Goal: Use online tool/utility: Use online tool/utility

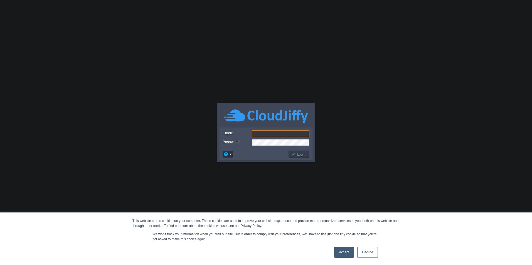
click at [283, 132] on input "Email:" at bounding box center [281, 133] width 58 height 7
paste input "[EMAIL_ADDRESS][DOMAIN_NAME]"
type input "[EMAIL_ADDRESS][DOMAIN_NAME]"
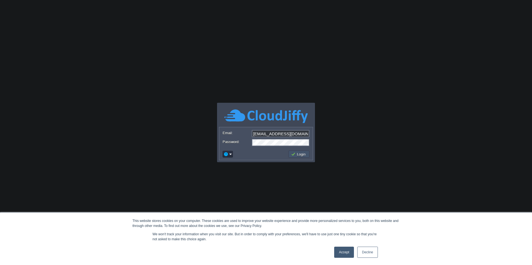
click at [304, 157] on button "Login" at bounding box center [299, 154] width 16 height 5
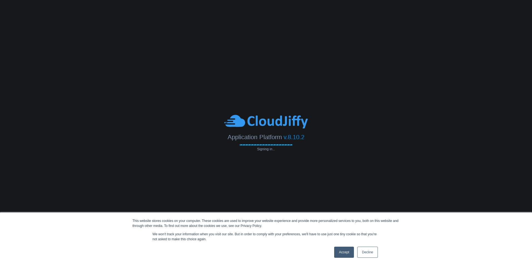
click at [348, 253] on link "Accept" at bounding box center [344, 252] width 20 height 11
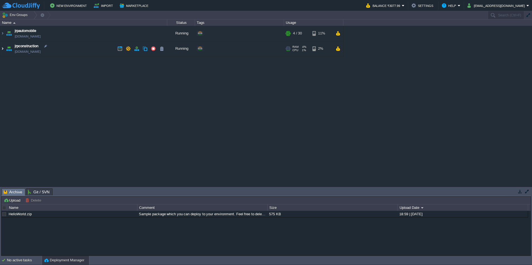
click at [0, 49] on img at bounding box center [2, 48] width 4 height 15
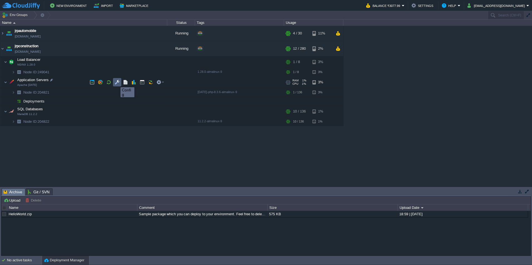
click at [116, 82] on button "button" at bounding box center [117, 82] width 5 height 5
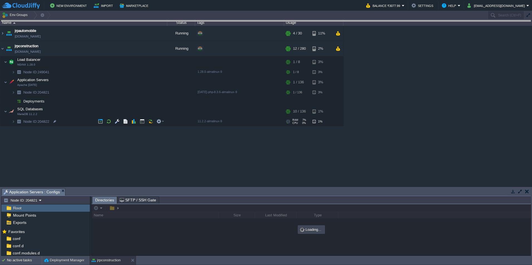
drag, startPoint x: 181, startPoint y: 196, endPoint x: 200, endPoint y: 8, distance: 188.7
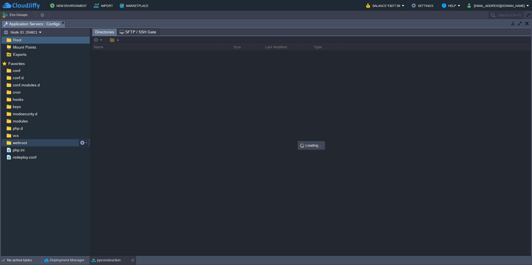
click at [22, 144] on span "webroot" at bounding box center [20, 143] width 16 height 5
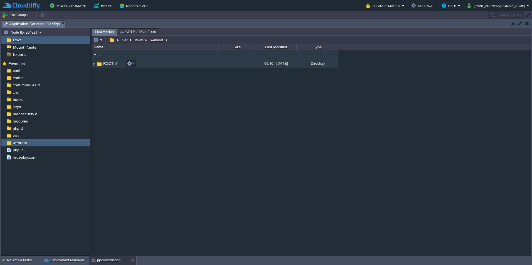
click at [93, 65] on img at bounding box center [94, 64] width 4 height 9
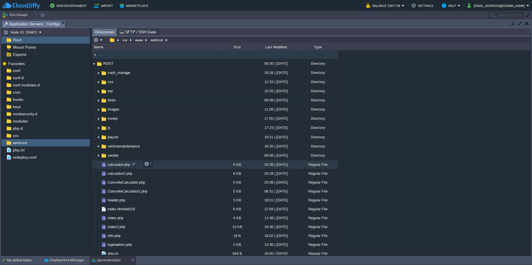
click at [120, 167] on span "calculator.php" at bounding box center [119, 164] width 24 height 5
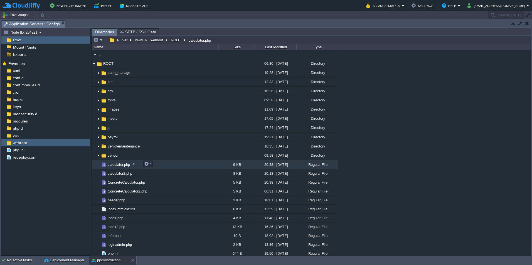
click at [120, 167] on span "calculator.php" at bounding box center [119, 164] width 24 height 5
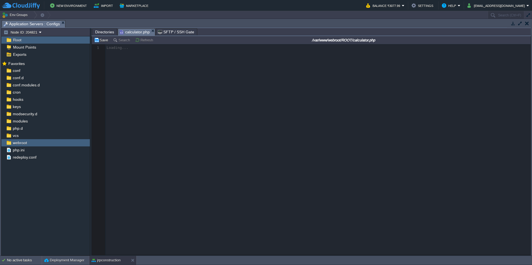
click at [102, 32] on span "Directories" at bounding box center [104, 32] width 19 height 7
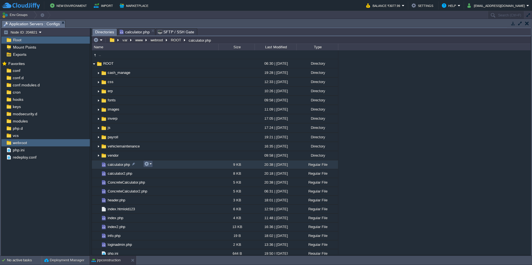
click at [148, 164] on button "button" at bounding box center [146, 164] width 5 height 5
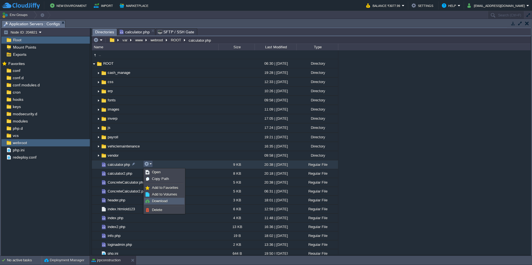
click at [164, 204] on li "Download" at bounding box center [164, 201] width 40 height 7
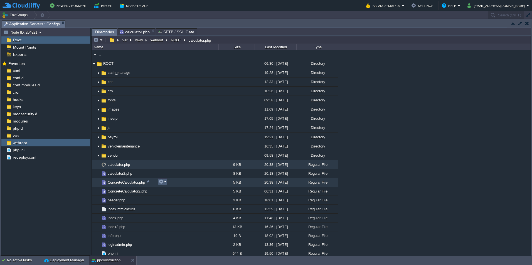
click at [165, 183] on em at bounding box center [163, 181] width 8 height 5
click at [173, 218] on span "Download" at bounding box center [174, 219] width 16 height 4
click at [166, 183] on em at bounding box center [163, 181] width 8 height 5
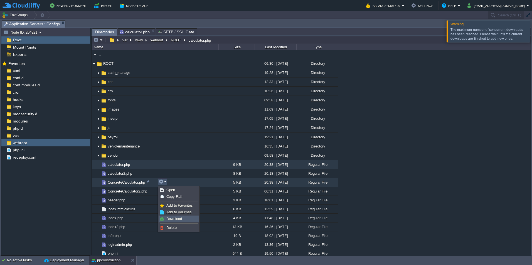
click at [173, 220] on span "Download" at bounding box center [174, 219] width 16 height 4
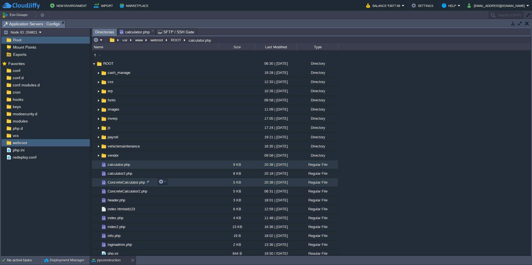
click at [120, 180] on span "ConcreteCalculator.php" at bounding box center [126, 182] width 39 height 5
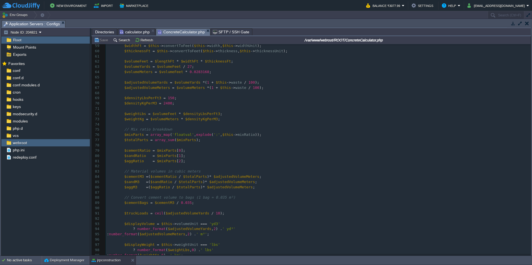
scroll to position [405, 0]
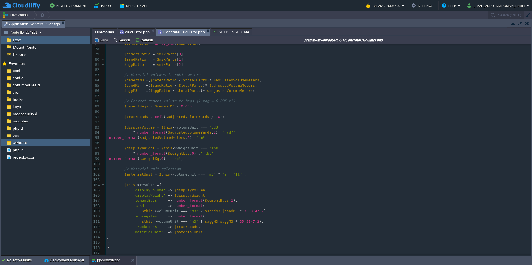
type textarea "-"
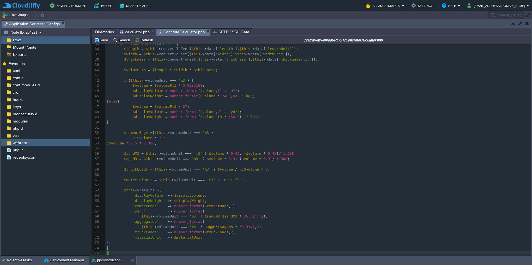
scroll to position [184, 0]
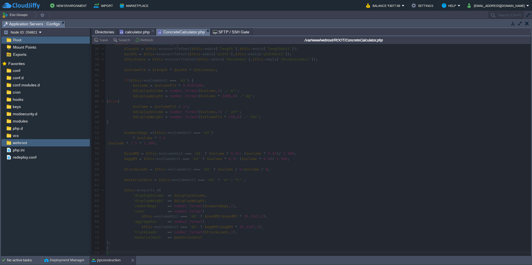
click at [136, 31] on span "calculator.php" at bounding box center [135, 32] width 30 height 7
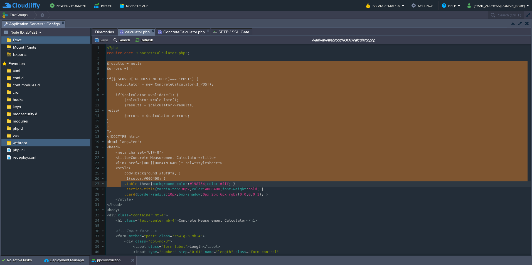
type textarea "-"
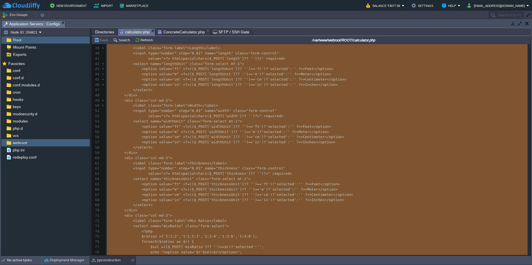
scroll to position [0, 0]
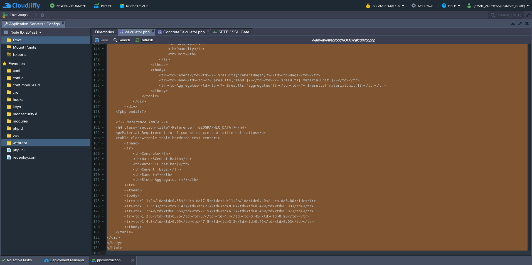
drag, startPoint x: 106, startPoint y: 66, endPoint x: 134, endPoint y: 280, distance: 215.7
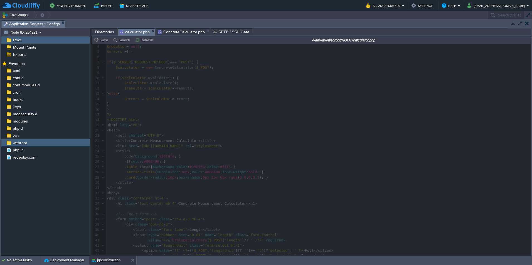
click at [187, 30] on span "ConcreteCalculator.php" at bounding box center [181, 32] width 47 height 7
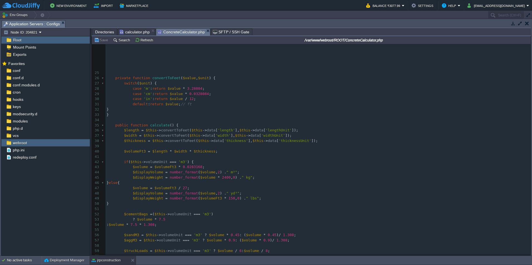
scroll to position [101, 0]
type textarea "-"
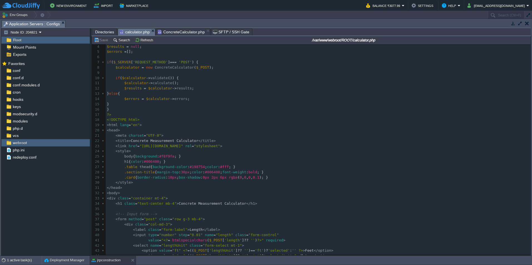
click at [137, 33] on span "calculator.php" at bounding box center [135, 32] width 30 height 7
click at [187, 33] on span "ConcreteCalculator.php" at bounding box center [181, 32] width 47 height 7
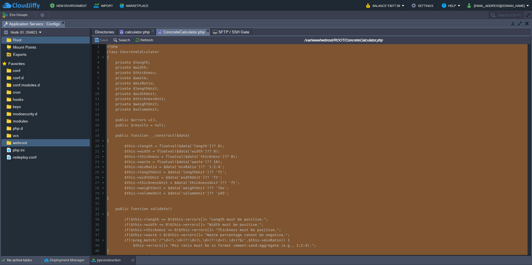
click at [134, 31] on span "calculator.php" at bounding box center [135, 32] width 30 height 7
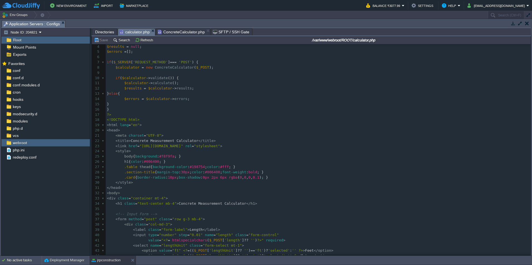
click at [169, 33] on span "ConcreteCalculator.php" at bounding box center [181, 32] width 47 height 7
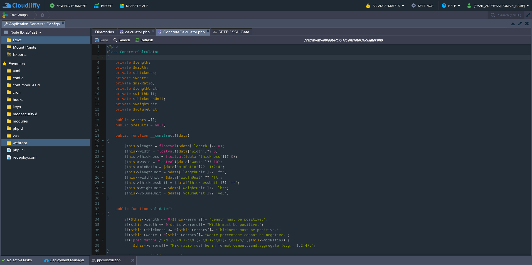
click at [137, 32] on span "calculator.php" at bounding box center [135, 32] width 30 height 7
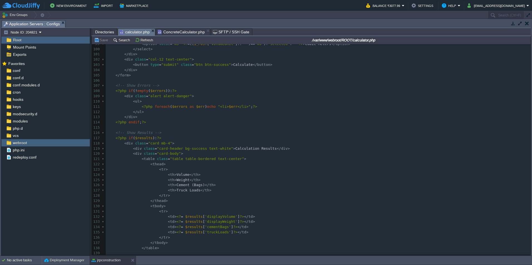
scroll to position [583, 0]
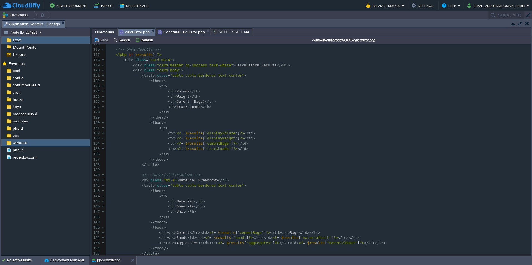
click at [211, 151] on span "'truckLoads'" at bounding box center [218, 149] width 26 height 4
type textarea "truckLoads"
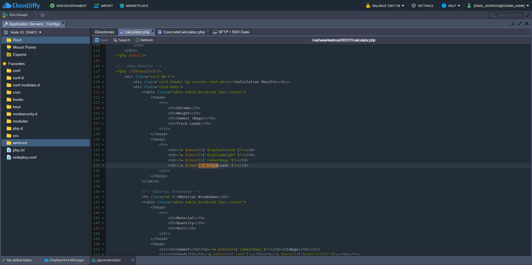
scroll to position [574, 0]
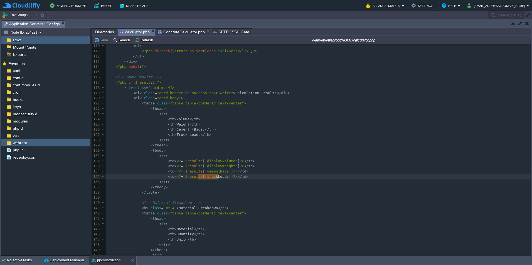
click at [164, 32] on span "ConcreteCalculator.php" at bounding box center [181, 32] width 47 height 7
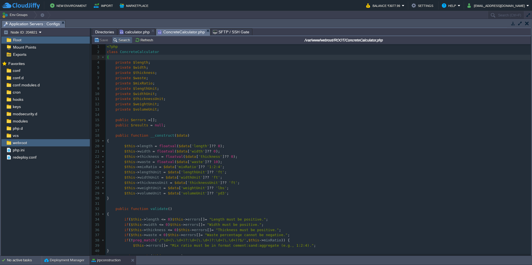
click at [124, 43] on td "Search" at bounding box center [122, 40] width 20 height 7
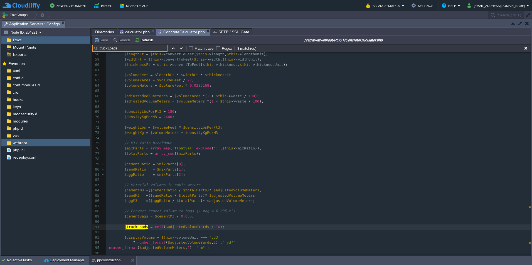
scroll to position [332, 0]
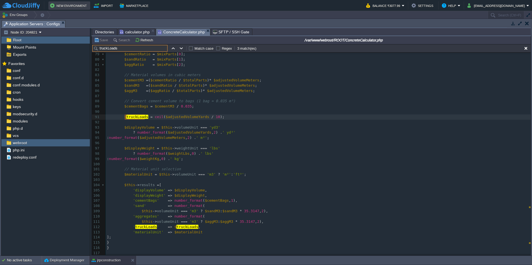
type input "truckLoads"
